Goal: Task Accomplishment & Management: Use online tool/utility

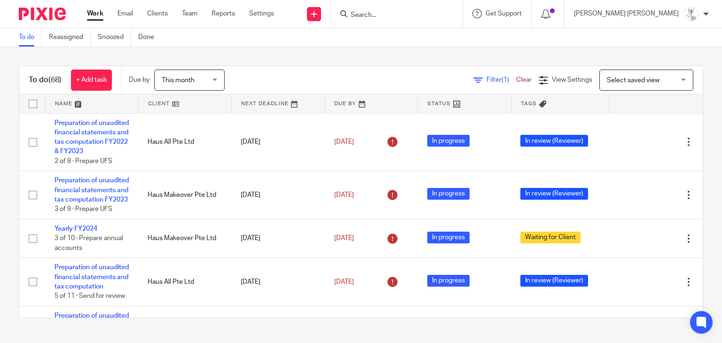
click at [452, 5] on div at bounding box center [397, 14] width 132 height 28
click at [434, 12] on input "Search" at bounding box center [392, 15] width 85 height 8
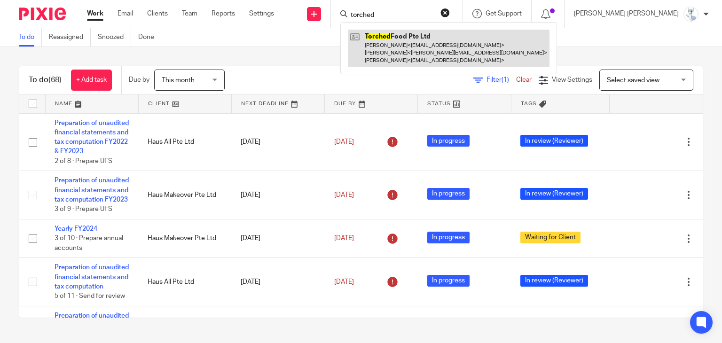
type input "torched"
click at [449, 45] on link at bounding box center [449, 48] width 202 height 37
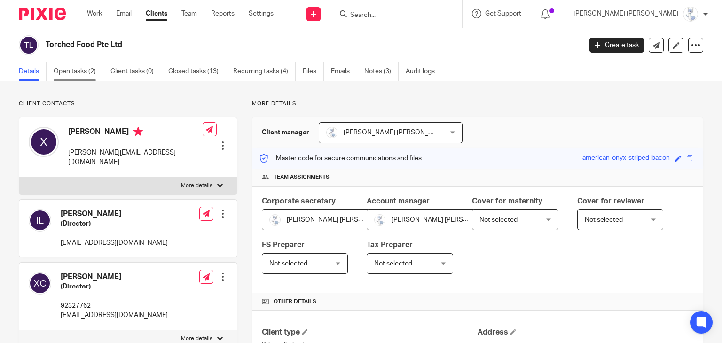
click at [79, 66] on link "Open tasks (2)" at bounding box center [79, 72] width 50 height 18
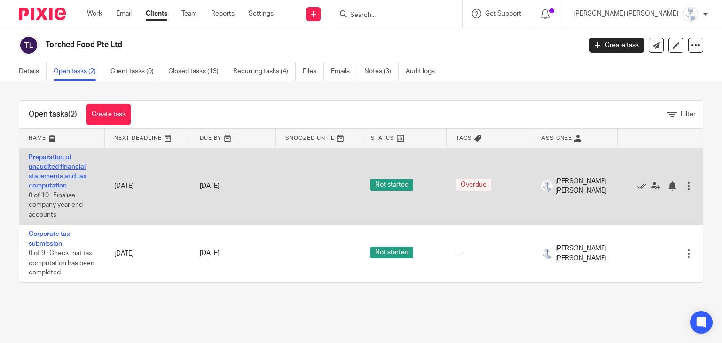
click at [59, 174] on link "Preparation of unaudited financial statements and tax computation" at bounding box center [58, 171] width 58 height 35
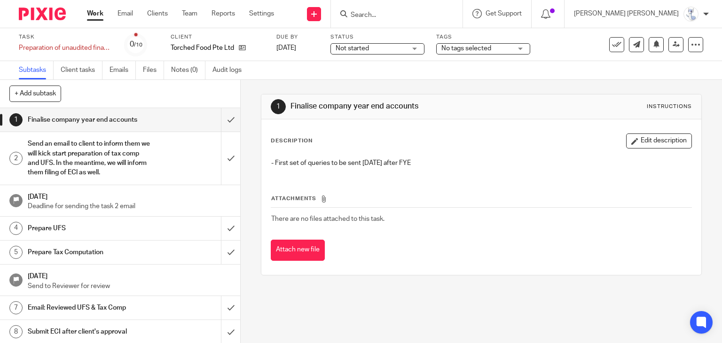
click at [504, 49] on span "No tags selected" at bounding box center [476, 49] width 71 height 10
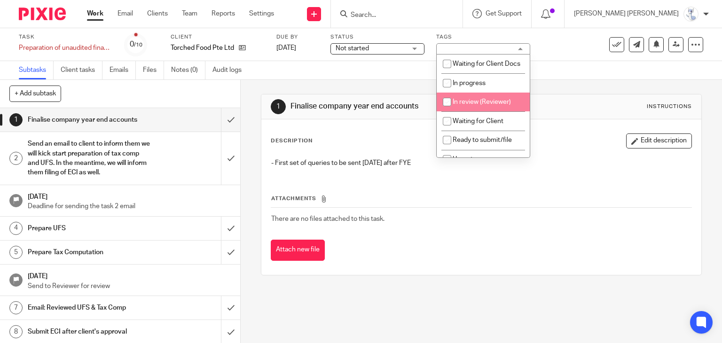
click at [476, 108] on li "In review (Reviewer)" at bounding box center [483, 102] width 93 height 19
checkbox input "true"
click at [453, 212] on td "There are no files attached to this task." at bounding box center [482, 219] width 422 height 23
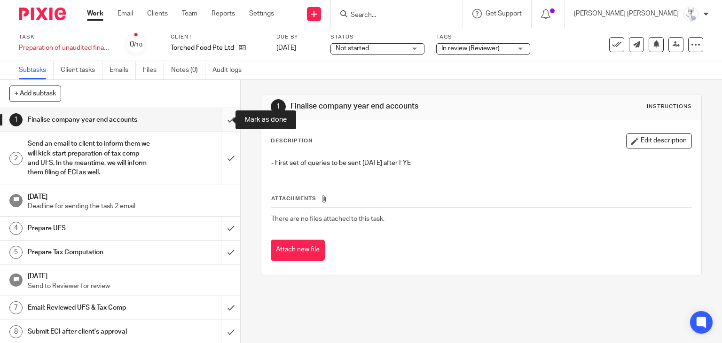
click at [222, 123] on input "submit" at bounding box center [120, 120] width 240 height 24
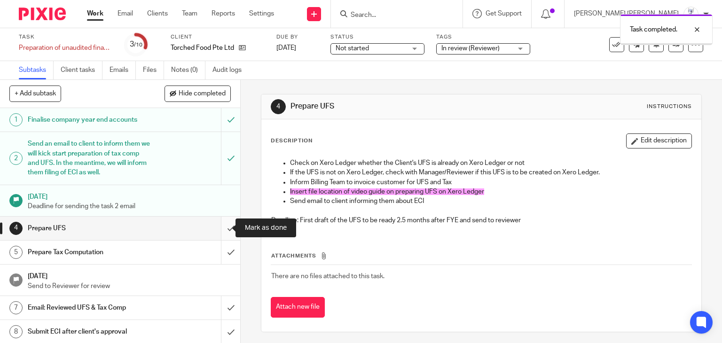
click at [224, 222] on input "submit" at bounding box center [120, 229] width 240 height 24
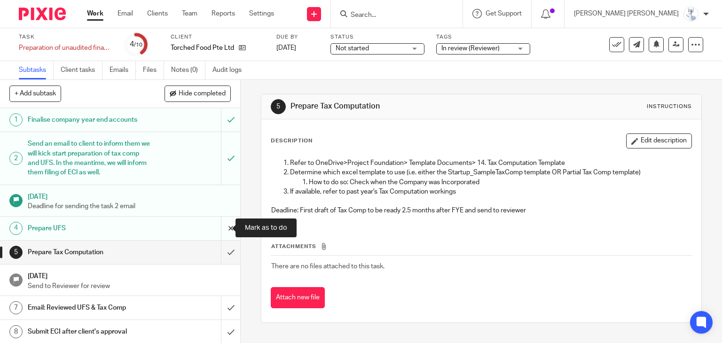
click at [220, 232] on input "submit" at bounding box center [120, 229] width 240 height 24
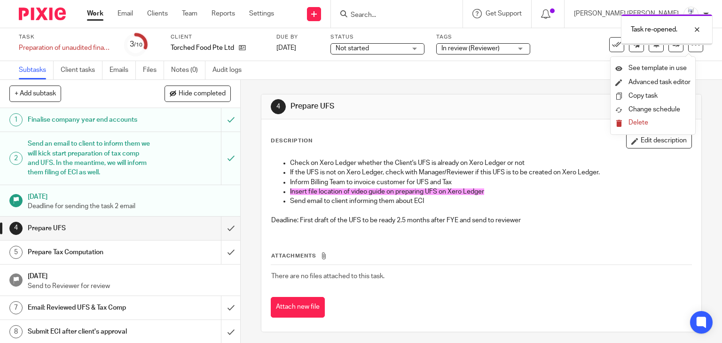
click at [694, 45] on div "Task re-opened." at bounding box center [667, 29] width 92 height 31
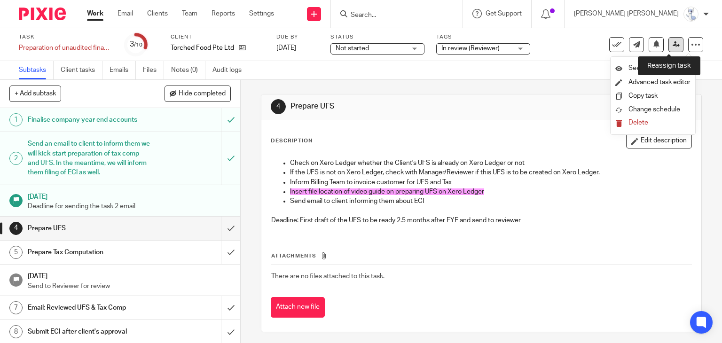
click at [673, 47] on icon at bounding box center [676, 44] width 7 height 7
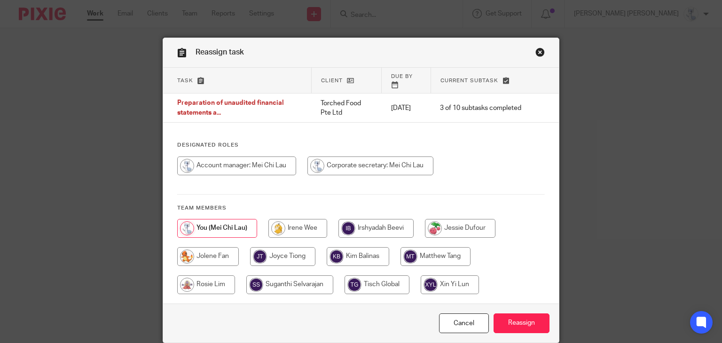
click at [338, 219] on input "radio" at bounding box center [375, 228] width 75 height 19
radio input "true"
click at [305, 219] on input "radio" at bounding box center [297, 228] width 59 height 19
radio input "true"
click at [501, 314] on input "Reassign" at bounding box center [522, 324] width 56 height 20
